Goal: Communication & Community: Answer question/provide support

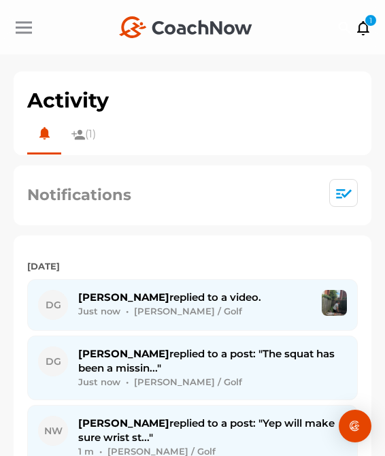
click at [25, 31] on div at bounding box center [24, 27] width 16 height 10
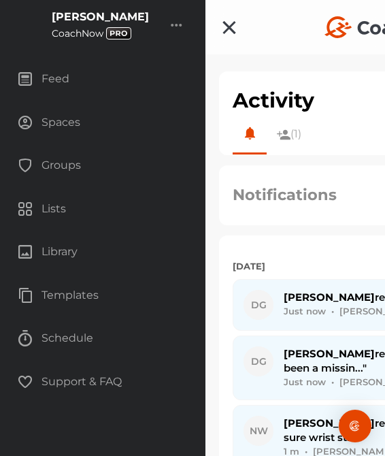
click at [68, 121] on div "Spaces" at bounding box center [102, 123] width 191 height 34
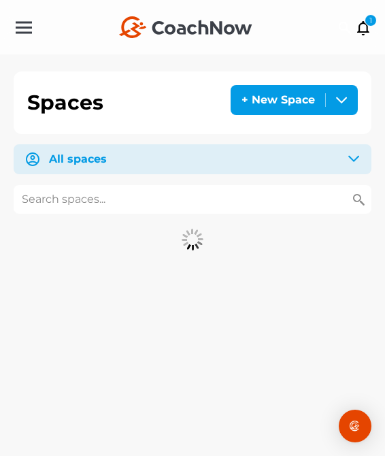
click at [127, 195] on input "text" at bounding box center [193, 199] width 358 height 29
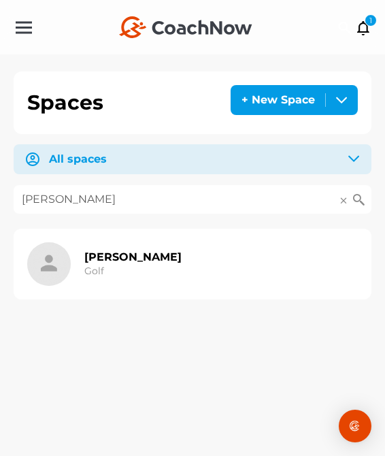
type input "[PERSON_NAME]"
click at [99, 257] on h2 "[PERSON_NAME]" at bounding box center [132, 257] width 97 height 14
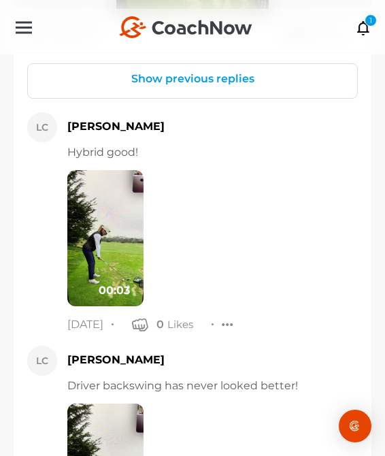
scroll to position [1788, 0]
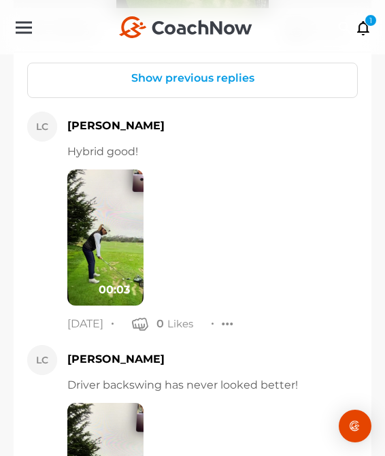
click at [193, 81] on button "Show previous replies" at bounding box center [192, 77] width 329 height 29
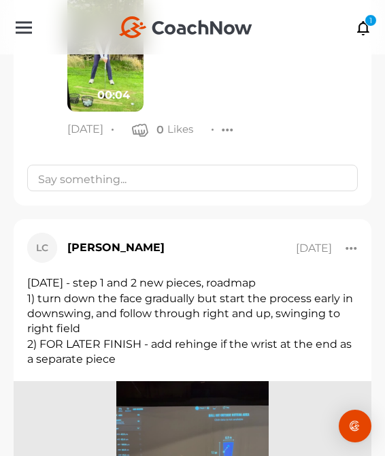
scroll to position [2634, 0]
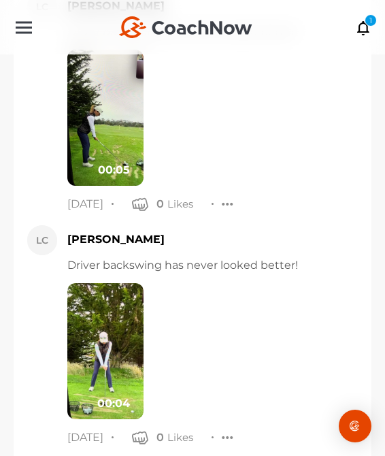
scroll to position [2252, 0]
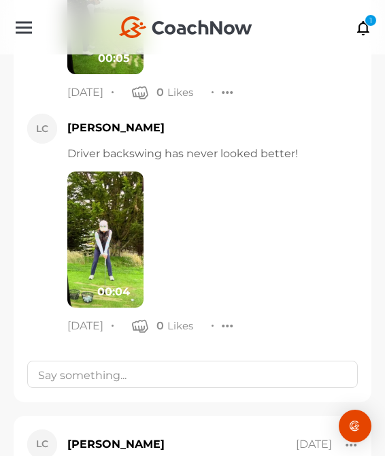
click at [193, 291] on div "00:04" at bounding box center [212, 240] width 291 height 136
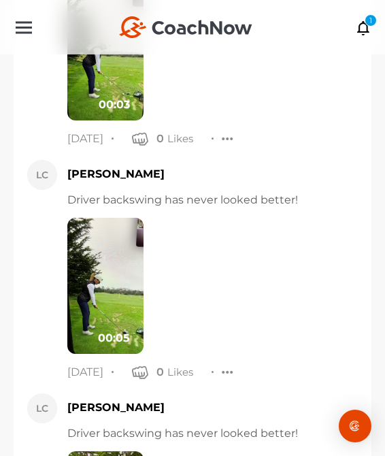
scroll to position [1906, 0]
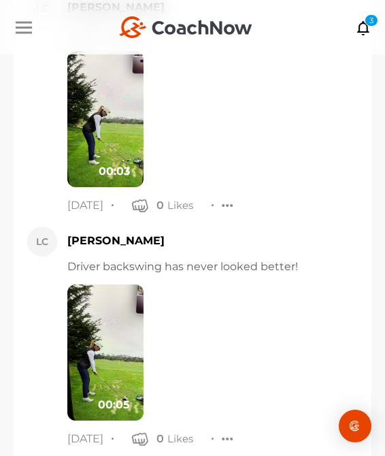
click at [18, 29] on div at bounding box center [24, 27] width 16 height 10
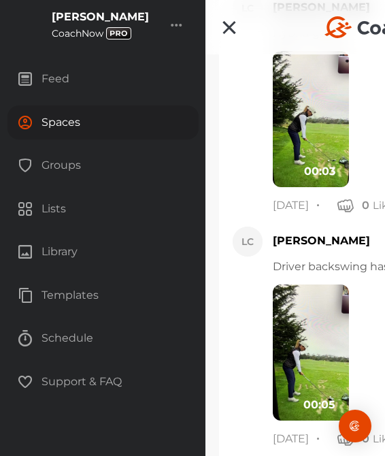
click at [84, 118] on div "Spaces" at bounding box center [102, 123] width 191 height 34
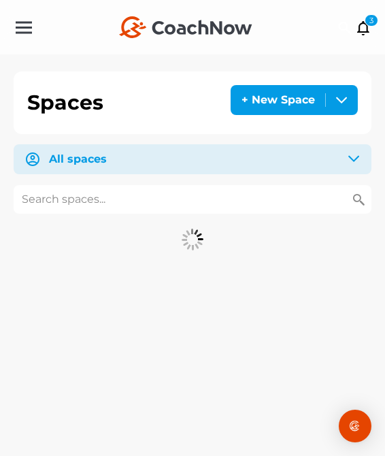
click at [118, 201] on input "text" at bounding box center [193, 199] width 358 height 29
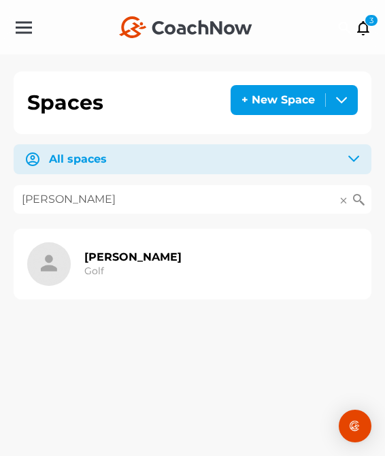
type input "[PERSON_NAME]"
click at [112, 278] on div "Chrissy McDermott Golf" at bounding box center [132, 264] width 97 height 44
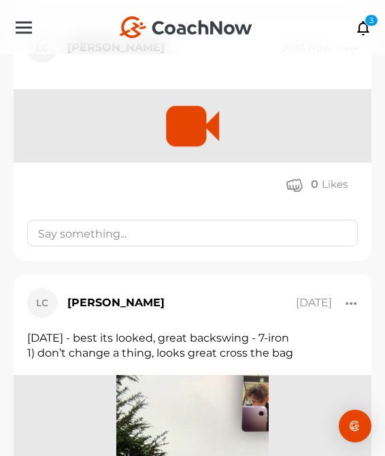
scroll to position [1327, 0]
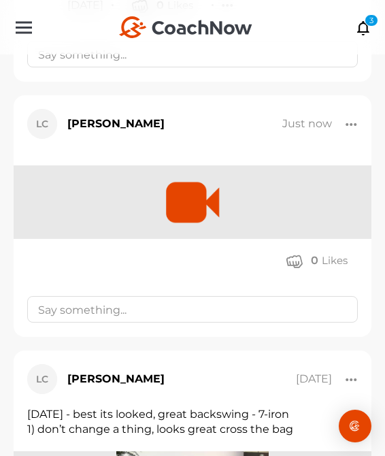
click at [349, 127] on div at bounding box center [352, 124] width 12 height 14
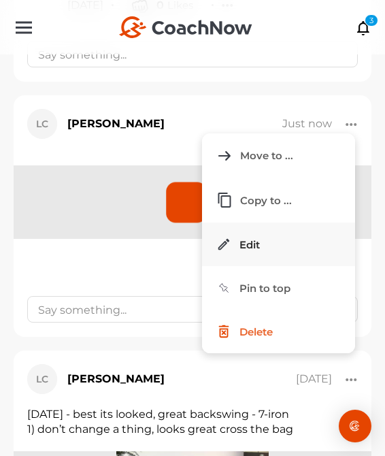
click at [278, 242] on button "Edit" at bounding box center [278, 245] width 153 height 44
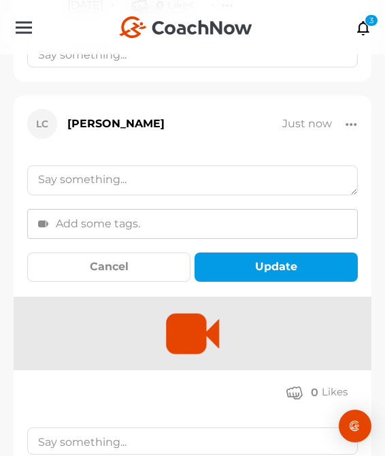
click at [208, 182] on textarea at bounding box center [192, 180] width 331 height 30
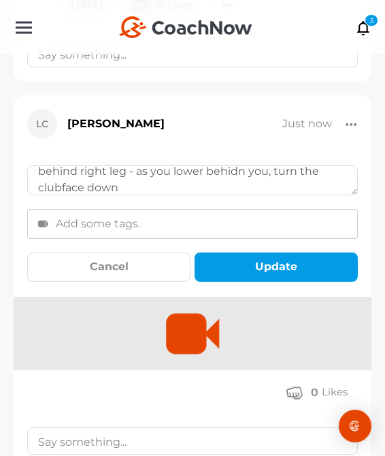
scroll to position [106, 0]
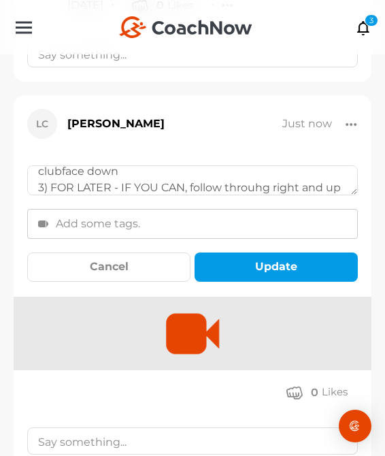
click at [256, 191] on textarea "August 25, 2025 - new model, looks perfect 1) backswing looks great 2) downswin…" at bounding box center [192, 180] width 331 height 30
click at [276, 191] on textarea "August 25, 2025 - new model, looks perfect 1) backswing looks great 2) downswin…" at bounding box center [192, 180] width 331 height 30
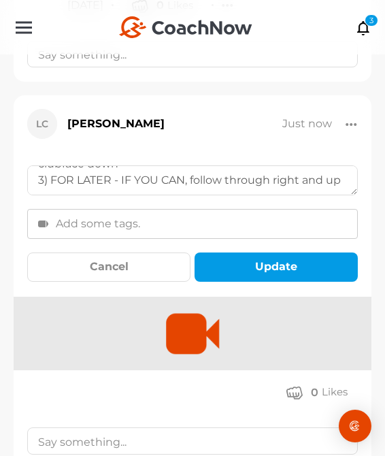
click at [345, 179] on textarea "August 25, 2025 - new model, looks perfect 1) backswing looks great 2) downswin…" at bounding box center [192, 180] width 331 height 30
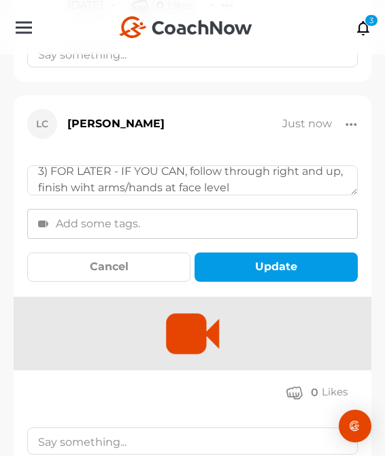
click at [88, 187] on textarea "August 25, 2025 - new model, looks perfect 1) backswing looks great 2) downswin…" at bounding box center [192, 180] width 331 height 30
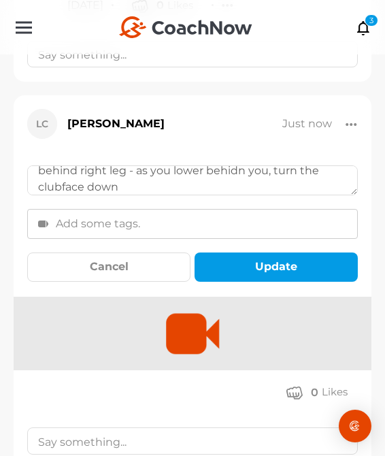
scroll to position [87, 0]
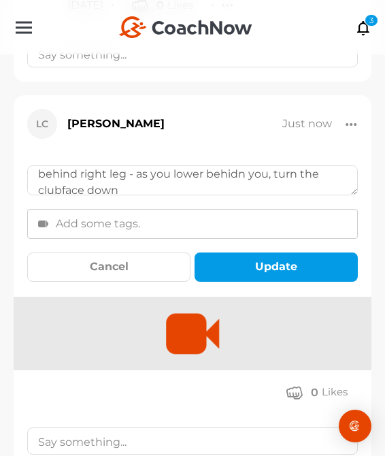
click at [239, 171] on textarea "August 25, 2025 - new model, looks perfect 1) backswing looks great 2) downswin…" at bounding box center [192, 180] width 331 height 30
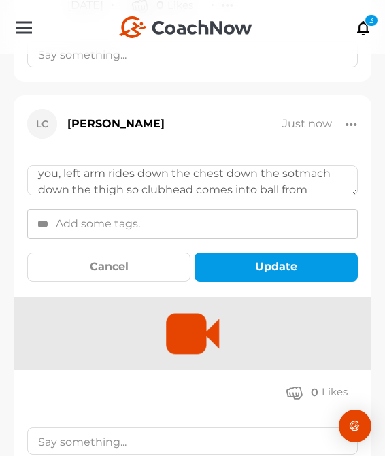
scroll to position [56, 0]
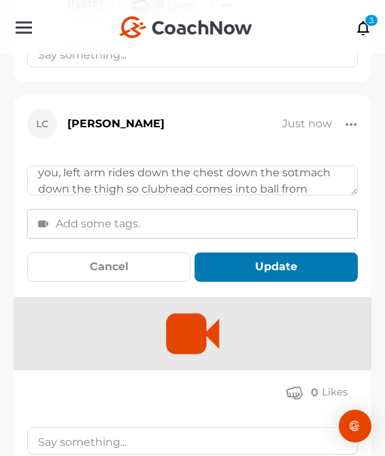
type textarea "August 25, 2025 - new model, looks perfect 1) backswing looks great 2) downswin…"
click at [239, 262] on button "Update" at bounding box center [276, 267] width 163 height 29
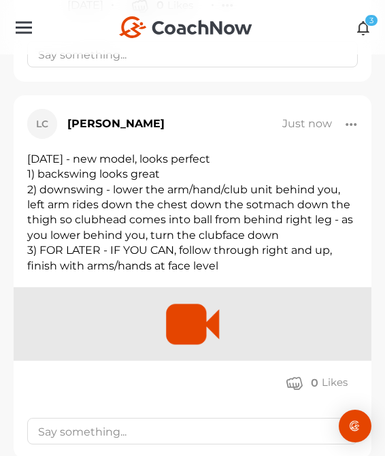
click at [365, 25] on icon at bounding box center [364, 27] width 16 height 15
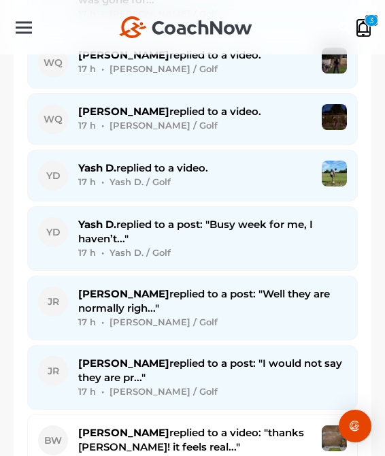
scroll to position [2433, 0]
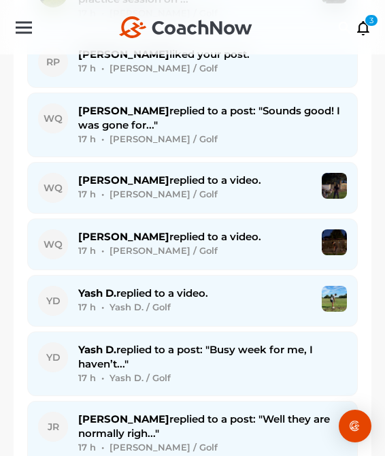
click at [171, 300] on div "17 h • Yash D. / Golf" at bounding box center [194, 307] width 233 height 14
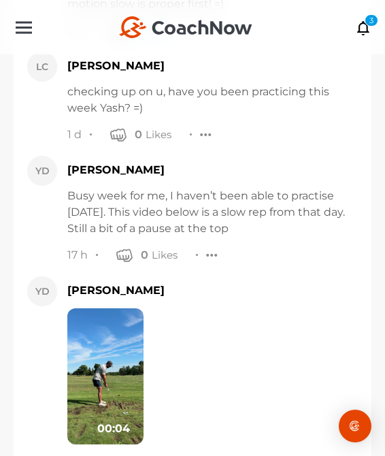
scroll to position [4979, 0]
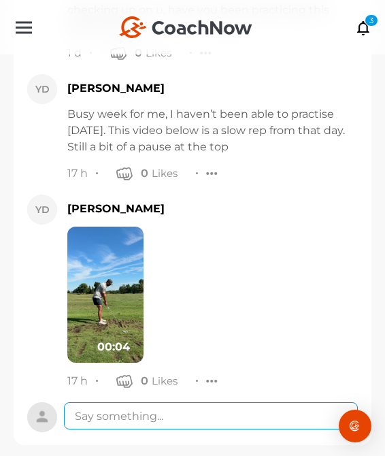
click at [172, 403] on textarea at bounding box center [211, 415] width 294 height 27
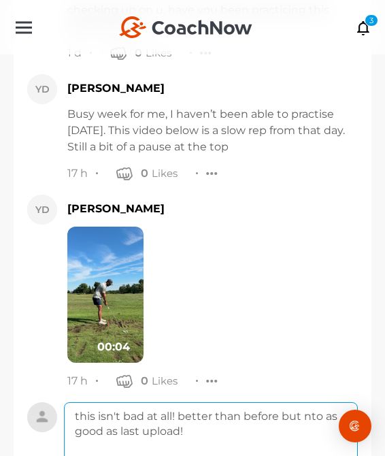
click at [315, 406] on textarea "this isn't bad at all! better than before but nto as good as last upload!" at bounding box center [211, 456] width 294 height 109
click at [214, 438] on textarea "this isn't bad at all! better than before but not as good as last upload!" at bounding box center [211, 456] width 294 height 109
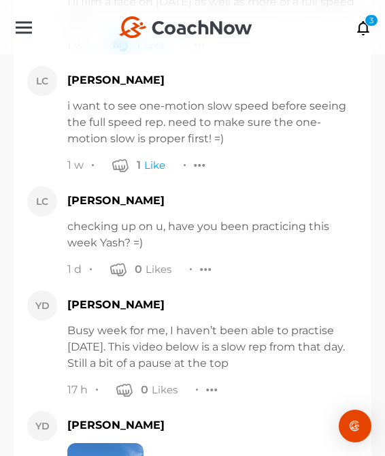
scroll to position [5141, 0]
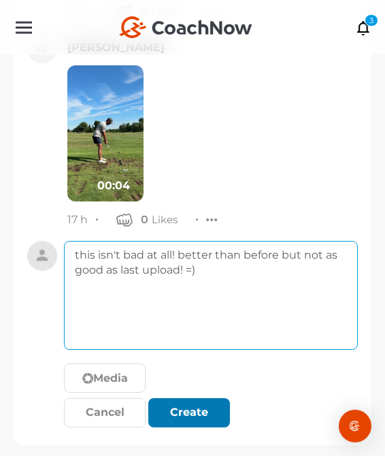
type textarea "this isn't bad at all! better than before but not as good as last upload! =)"
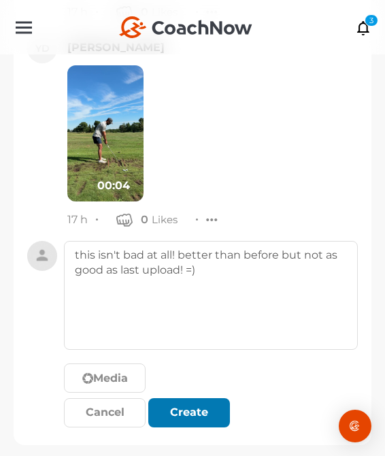
click at [199, 407] on button "Create" at bounding box center [189, 412] width 82 height 29
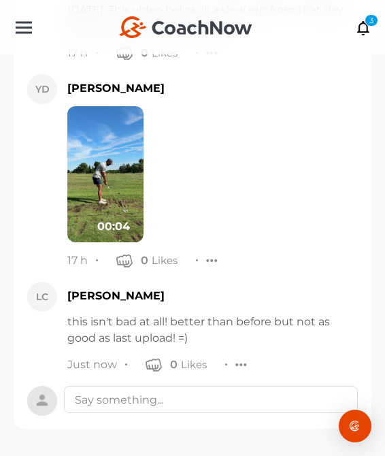
scroll to position [5084, 0]
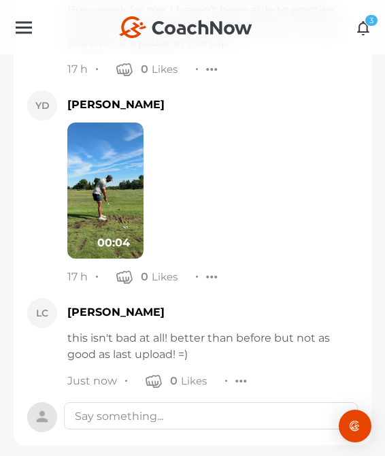
click at [360, 27] on icon at bounding box center [364, 27] width 16 height 15
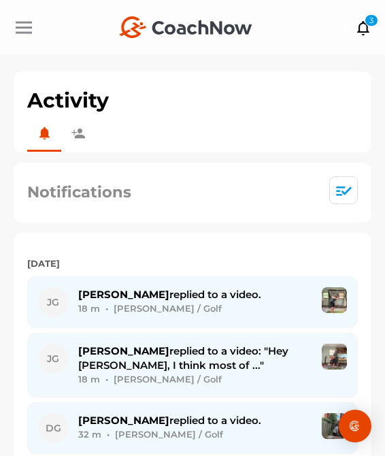
click at [28, 31] on div at bounding box center [24, 27] width 16 height 10
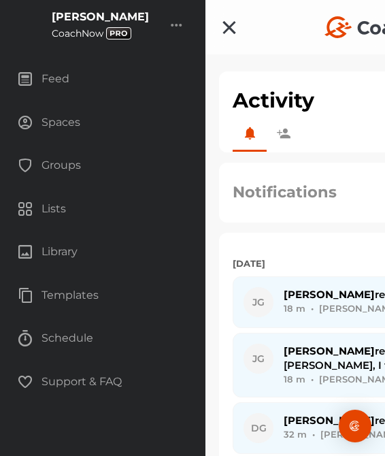
click at [53, 118] on div "Spaces" at bounding box center [102, 123] width 191 height 34
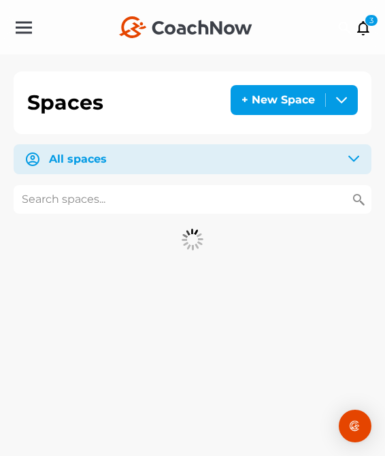
click at [71, 197] on input "text" at bounding box center [193, 199] width 358 height 29
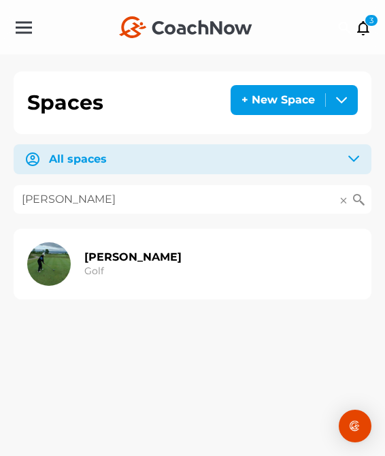
type input "steve seck"
click at [56, 277] on img at bounding box center [49, 264] width 44 height 44
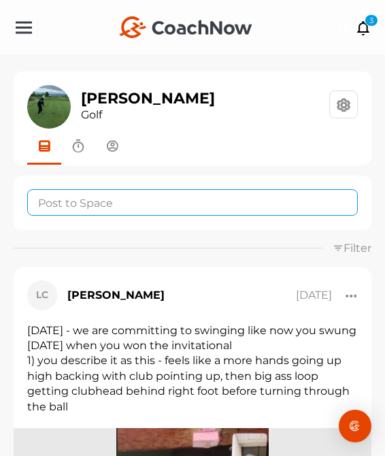
click at [122, 201] on textarea at bounding box center [192, 202] width 331 height 27
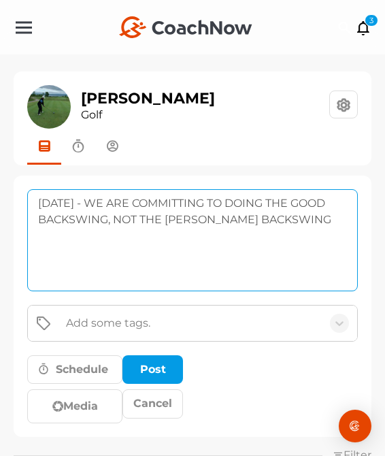
click at [164, 205] on textarea "August 25, 2025 - WE ARE COMMITTING TO DOING THE GOOD BACKSWING, NOT THE MATT W…" at bounding box center [192, 240] width 331 height 102
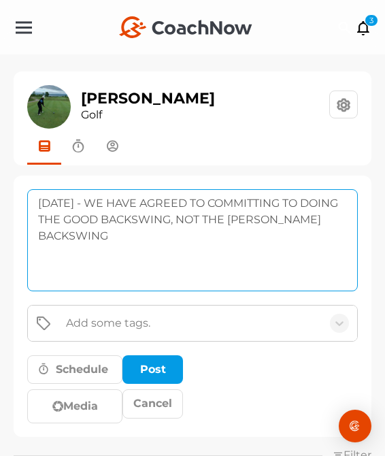
click at [331, 203] on textarea "August 25, 2025 - WE HAVE AGREED TO COMMITTING TO DOING THE GOOD BACKSWING, NOT…" at bounding box center [192, 240] width 331 height 102
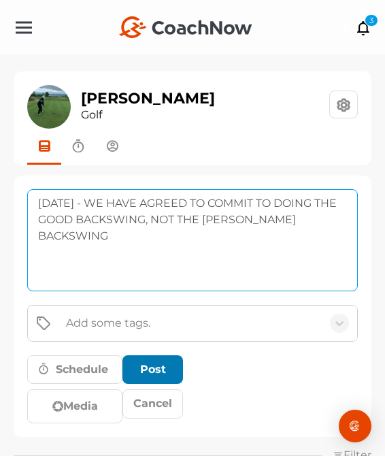
type textarea "August 25, 2025 - WE HAVE AGREED TO COMMIT TO DOING THE GOOD BACKSWING, NOT THE…"
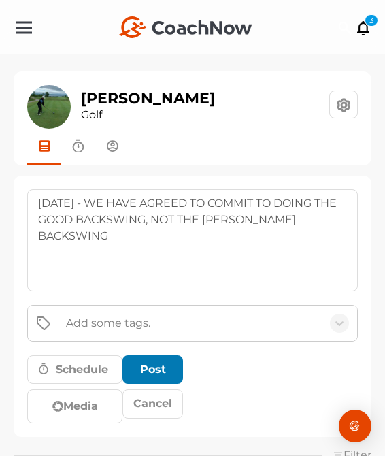
click at [158, 367] on div "submit" at bounding box center [153, 369] width 30 height 16
